Goal: Check status: Check status

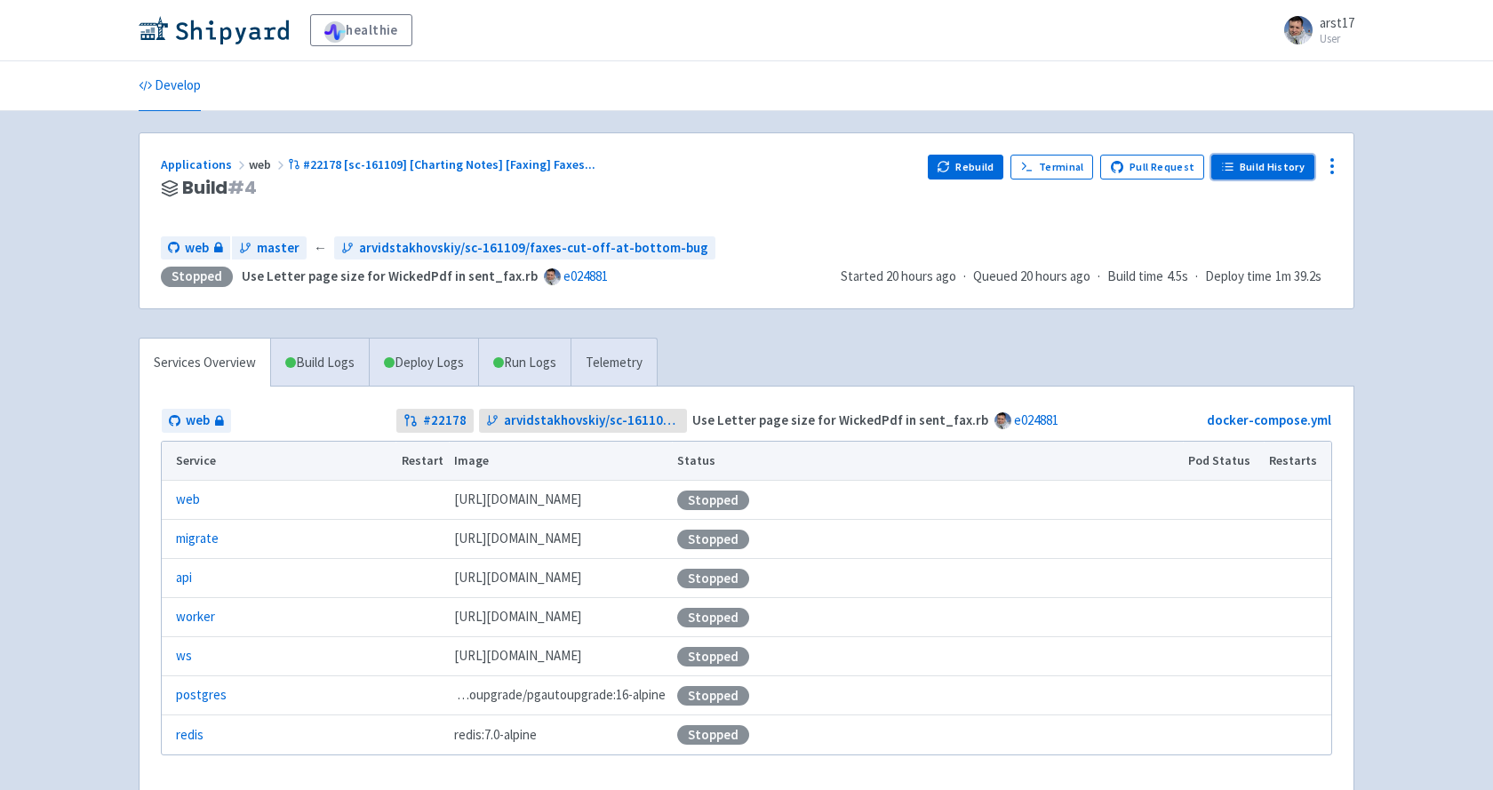
click at [1252, 160] on link "Build History" at bounding box center [1262, 167] width 103 height 25
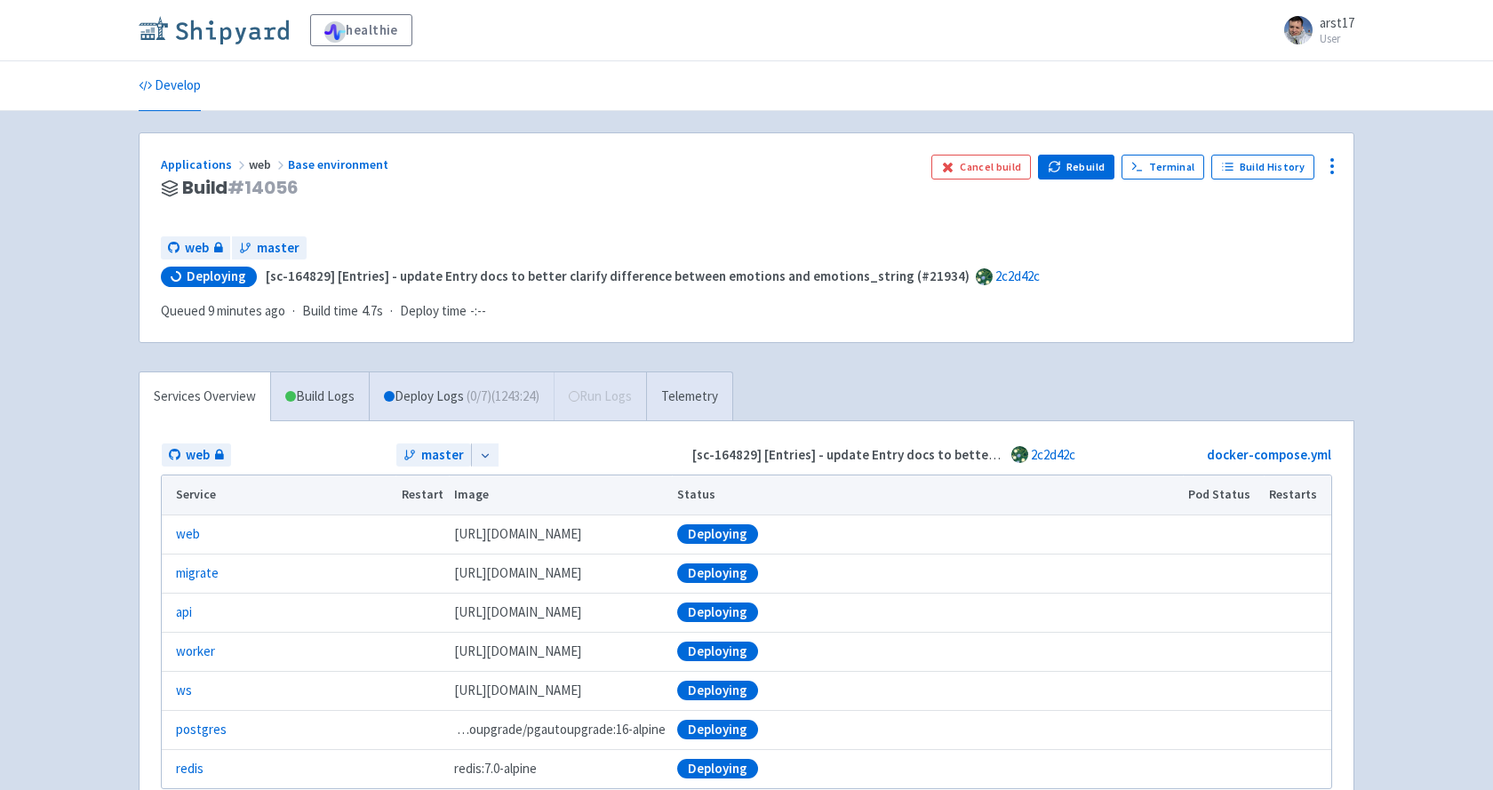
click at [213, 18] on img at bounding box center [214, 30] width 150 height 28
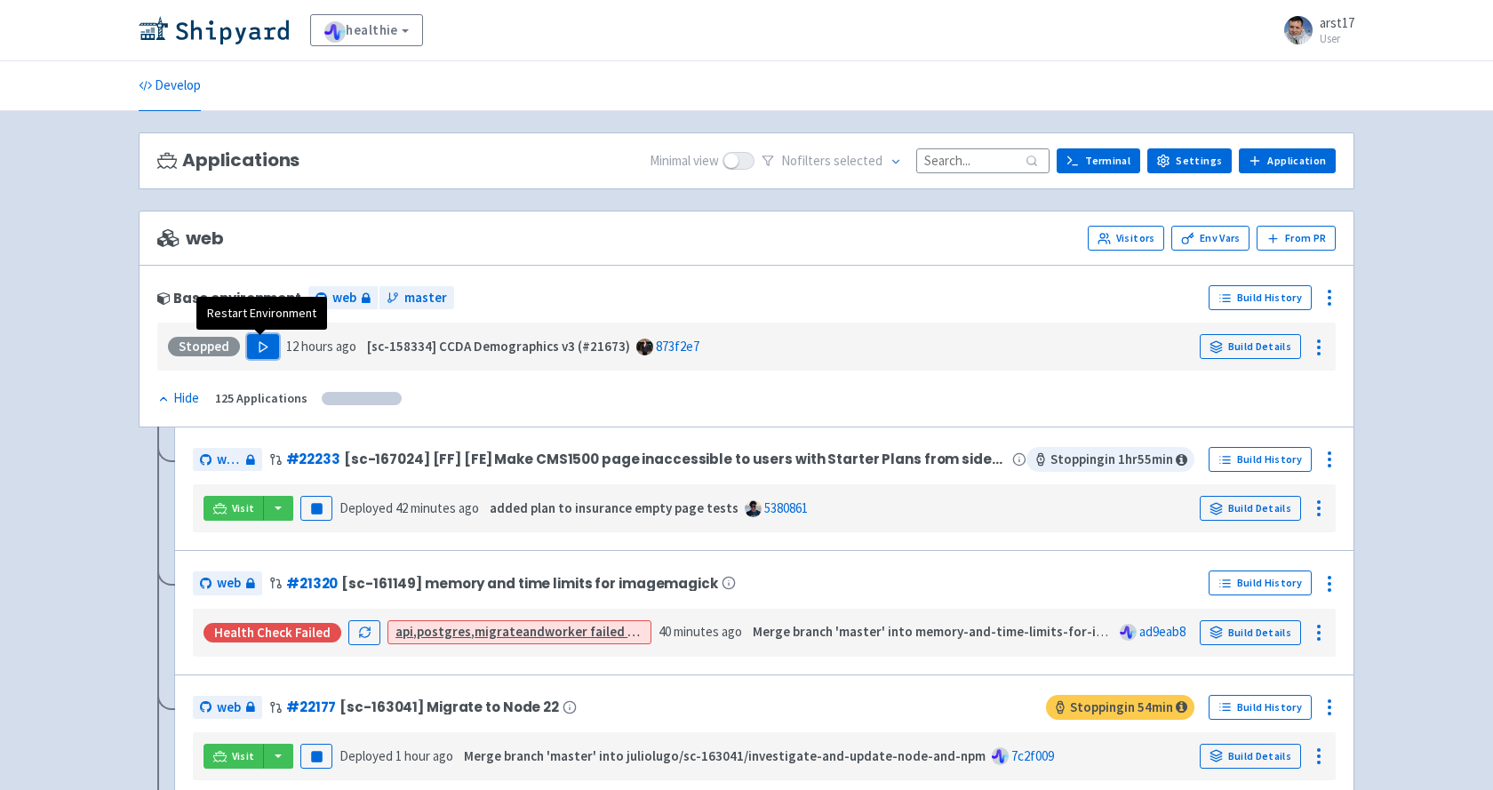
click at [266, 343] on icon "button" at bounding box center [263, 346] width 13 height 13
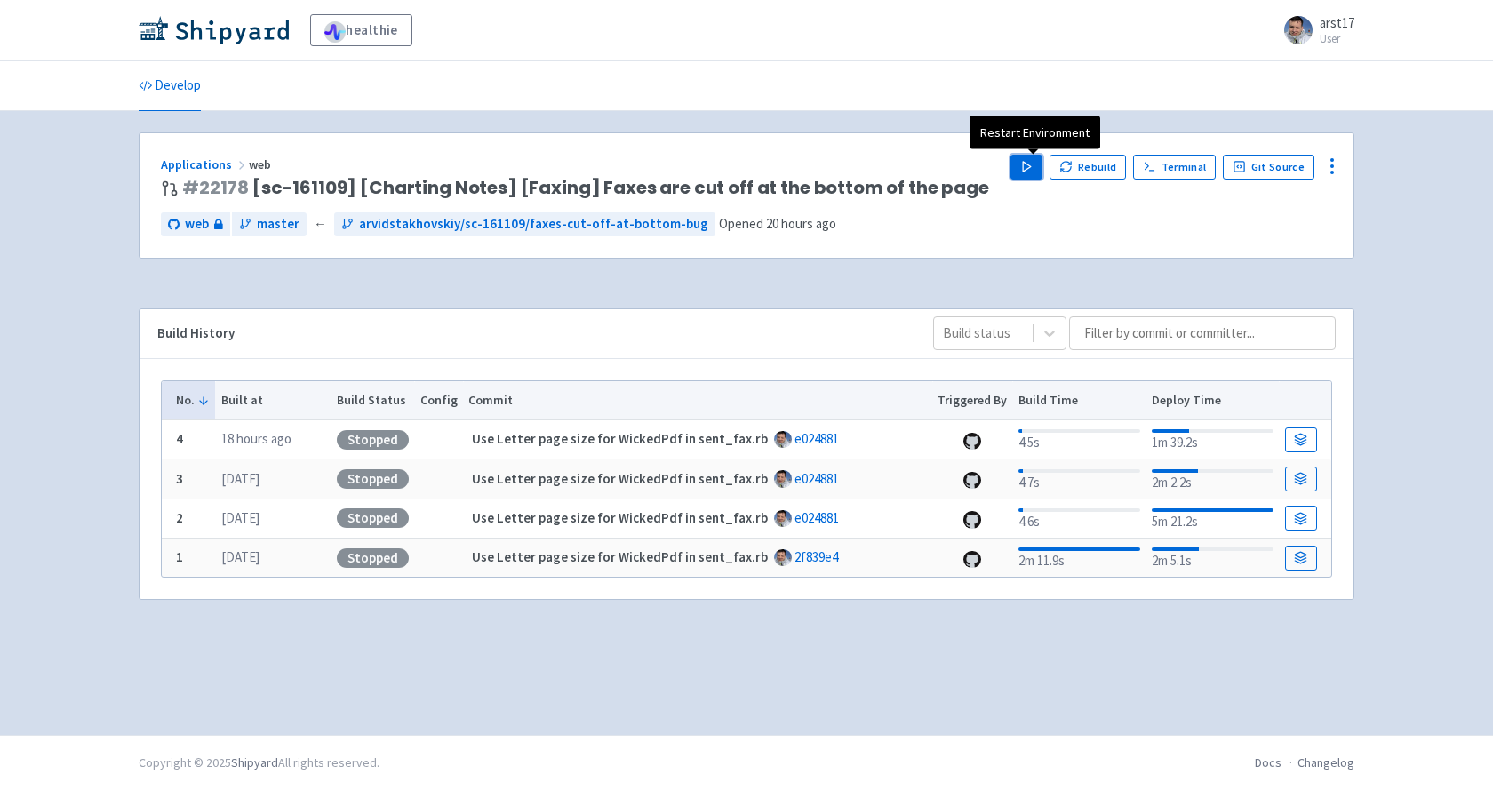
click at [1029, 164] on polygon "button" at bounding box center [1027, 167] width 8 height 10
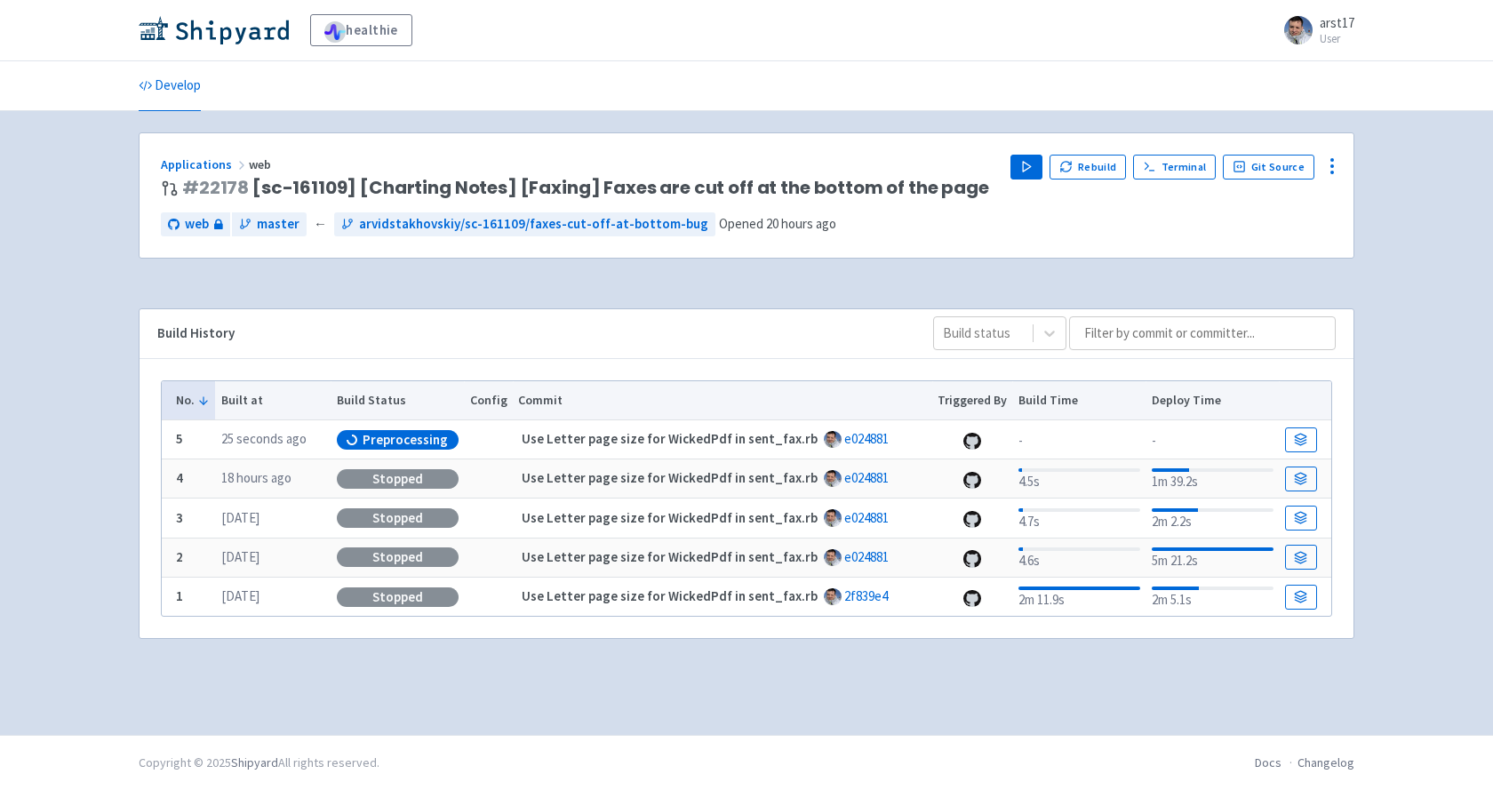
click at [1287, 427] on td at bounding box center [1305, 439] width 52 height 39
click at [1296, 432] on link at bounding box center [1301, 439] width 32 height 25
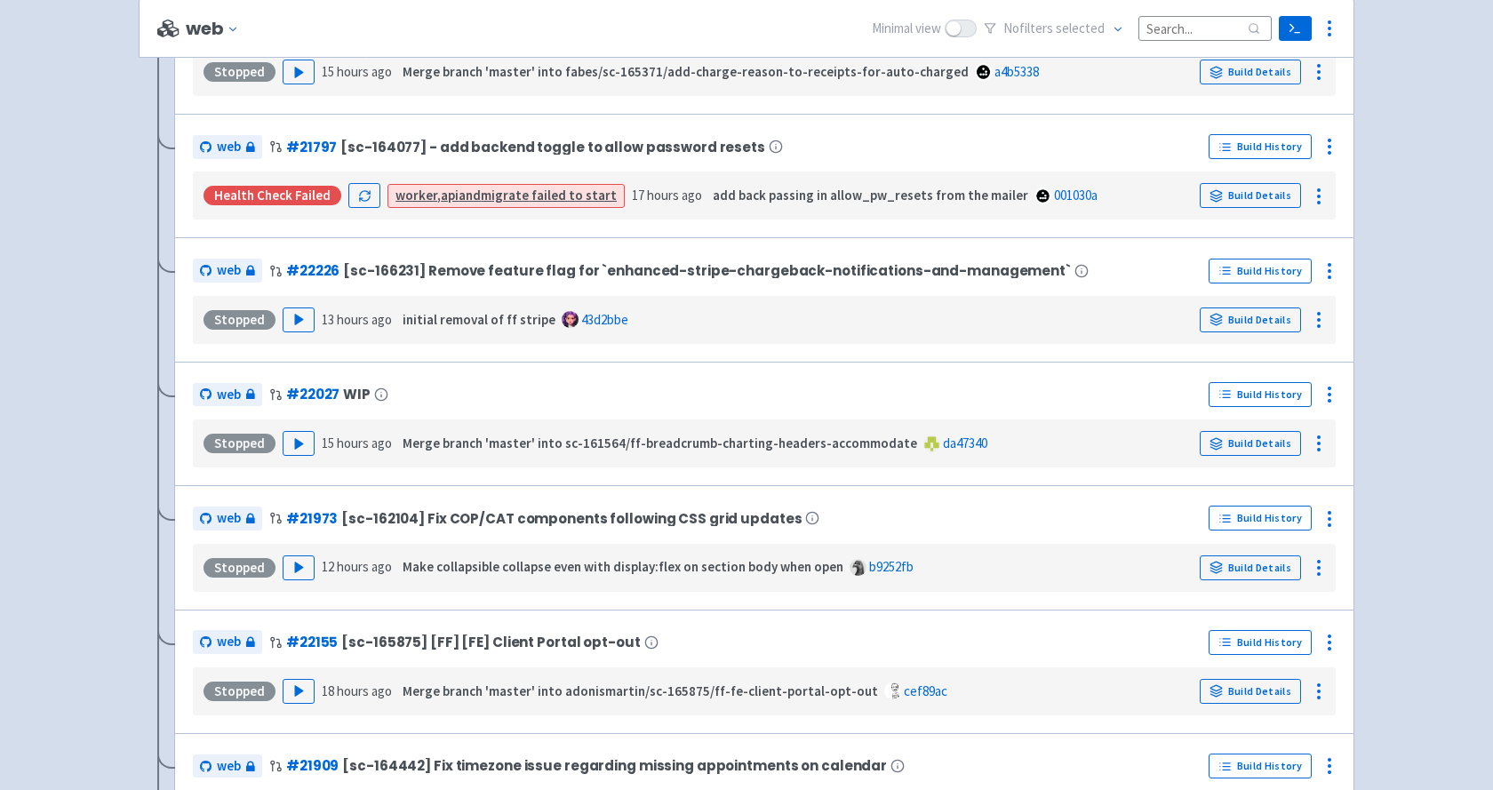
scroll to position [3298, 0]
